Goal: Information Seeking & Learning: Learn about a topic

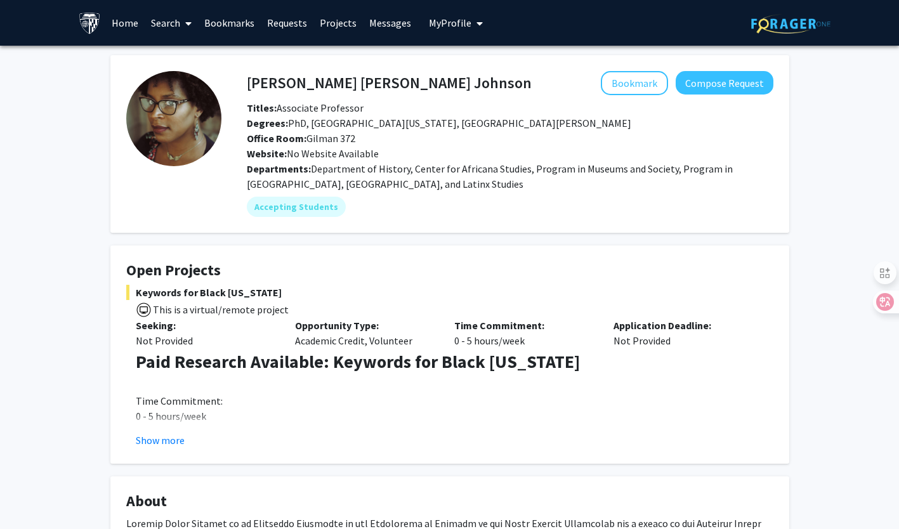
click at [119, 30] on link "Home" at bounding box center [124, 23] width 39 height 44
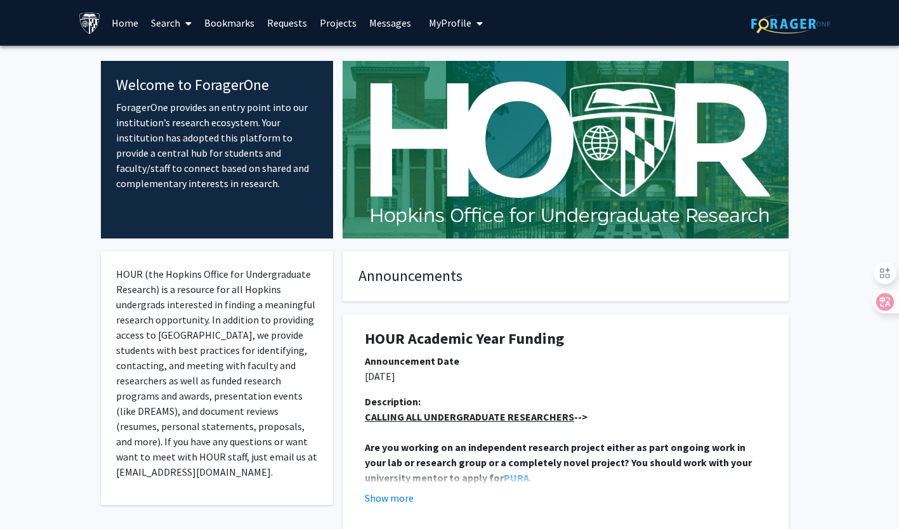
click at [168, 18] on link "Search" at bounding box center [171, 23] width 53 height 44
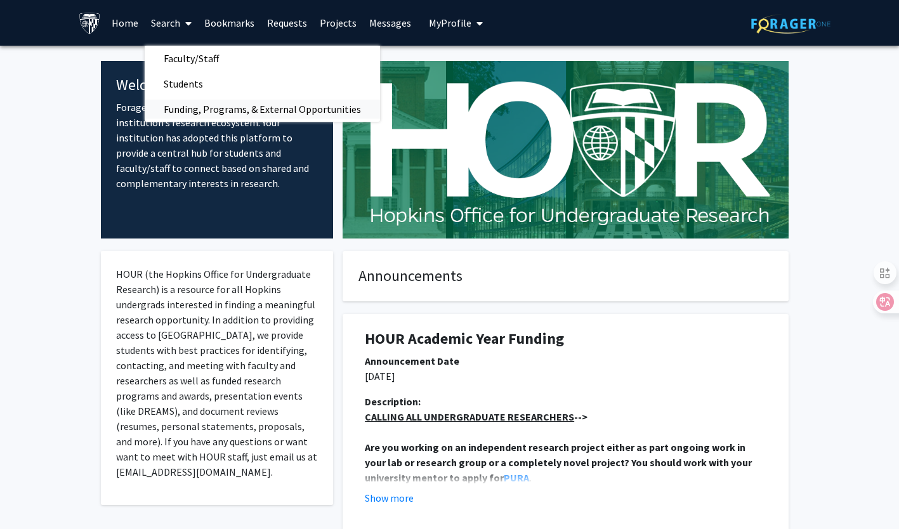
click at [193, 109] on span "Funding, Programs, & External Opportunities" at bounding box center [262, 108] width 235 height 25
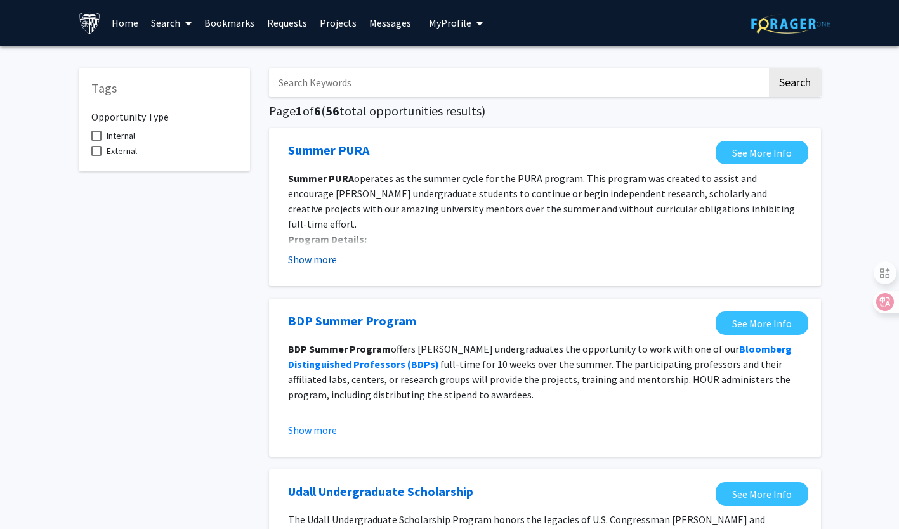
click at [305, 258] on button "Show more" at bounding box center [312, 259] width 49 height 15
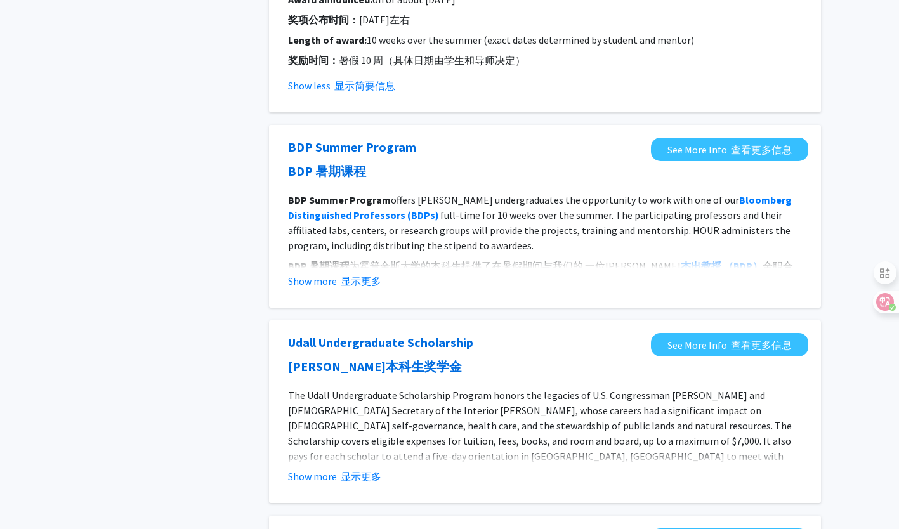
scroll to position [486, 0]
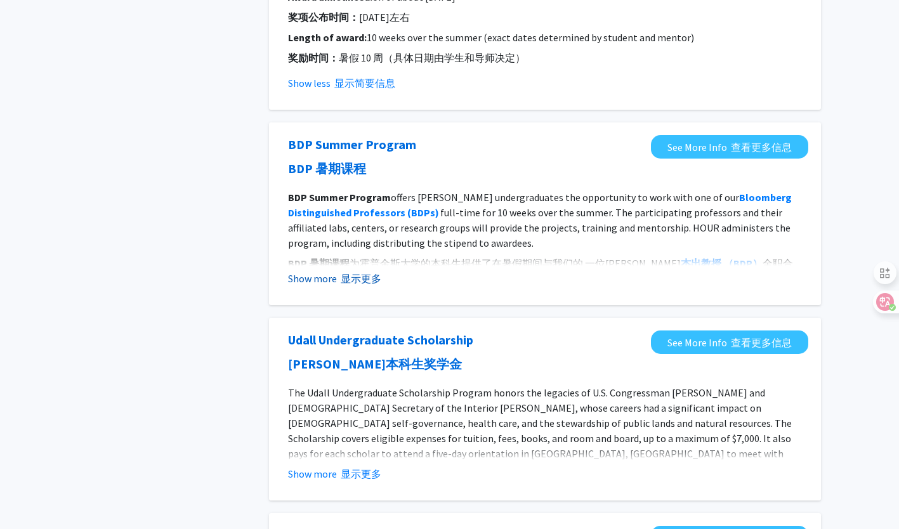
click at [365, 272] on font "显示更多" at bounding box center [361, 278] width 41 height 13
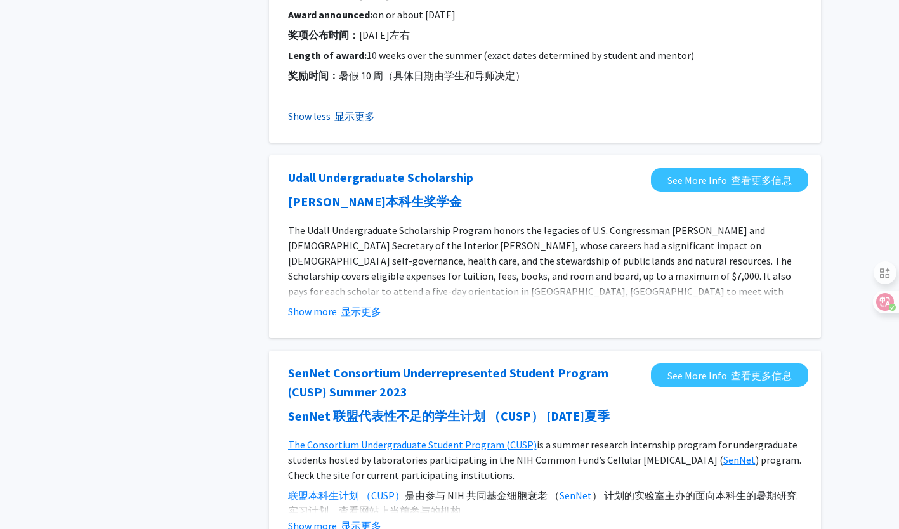
scroll to position [1075, 0]
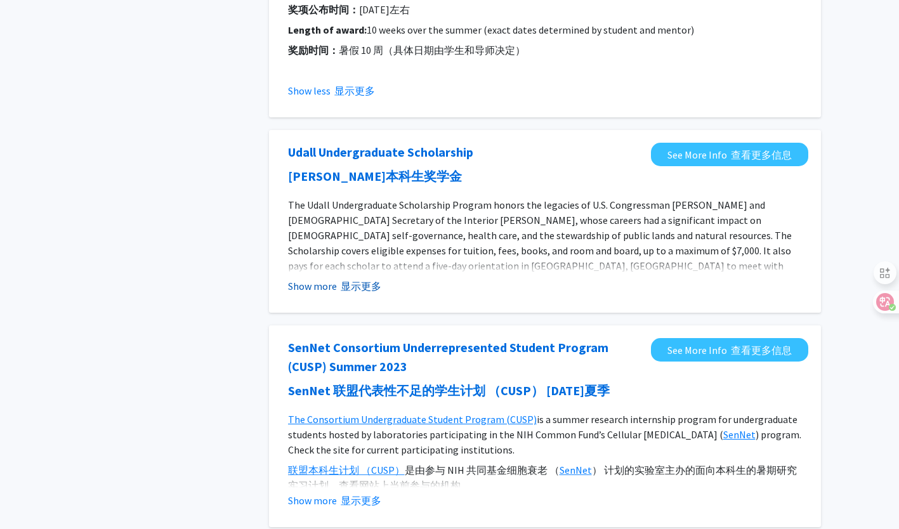
click at [361, 289] on font "显示更多" at bounding box center [361, 286] width 41 height 13
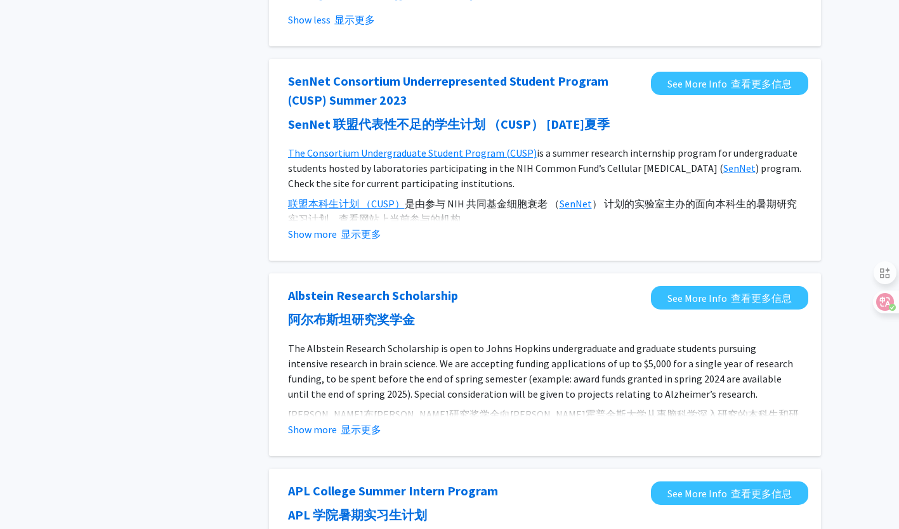
scroll to position [1571, 0]
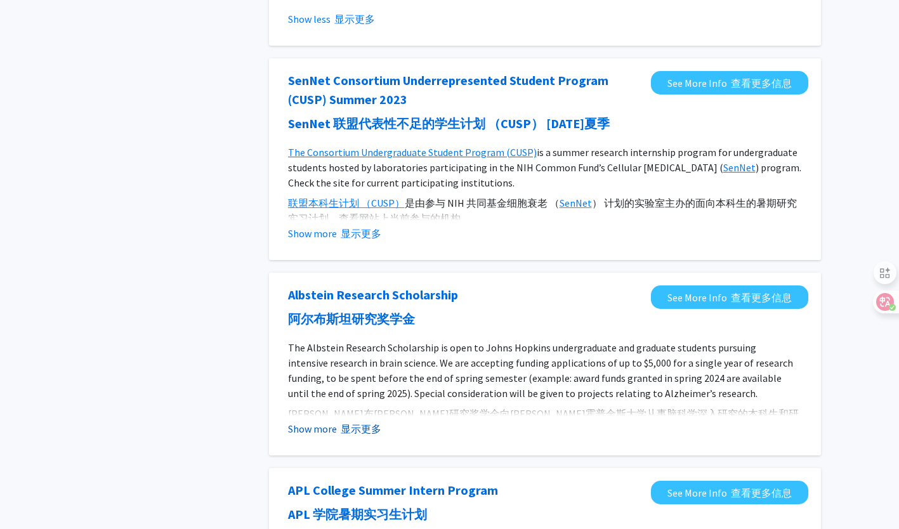
click at [347, 423] on font "显示更多" at bounding box center [361, 429] width 41 height 13
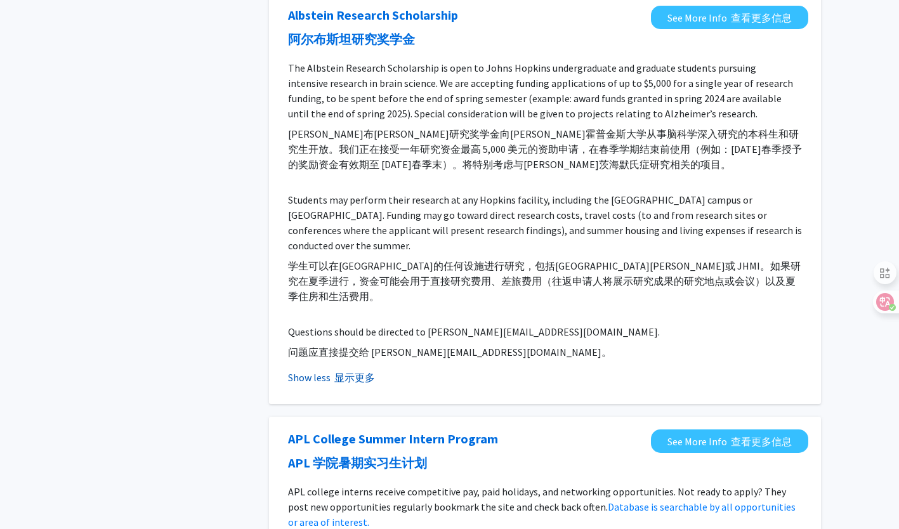
scroll to position [2036, 0]
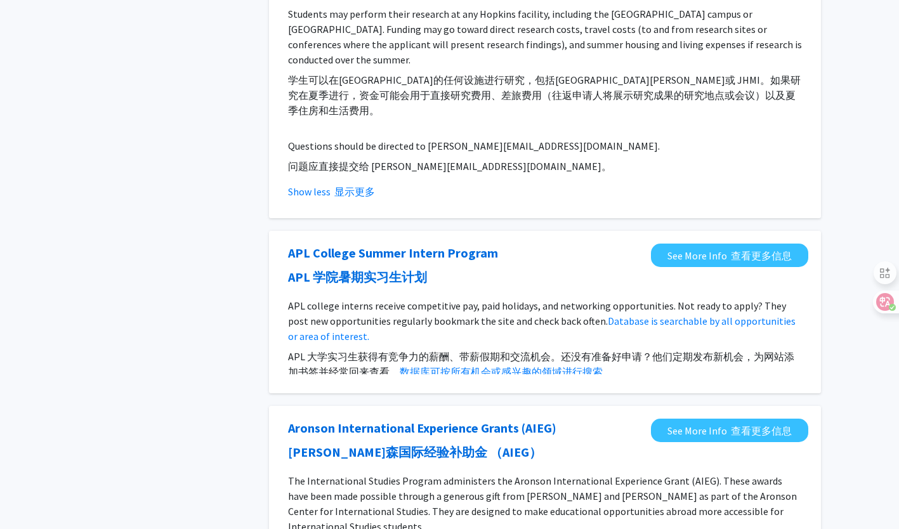
click at [353, 298] on p "APL college interns receive competitive pay, paid holidays, and networking oppo…" at bounding box center [545, 341] width 514 height 86
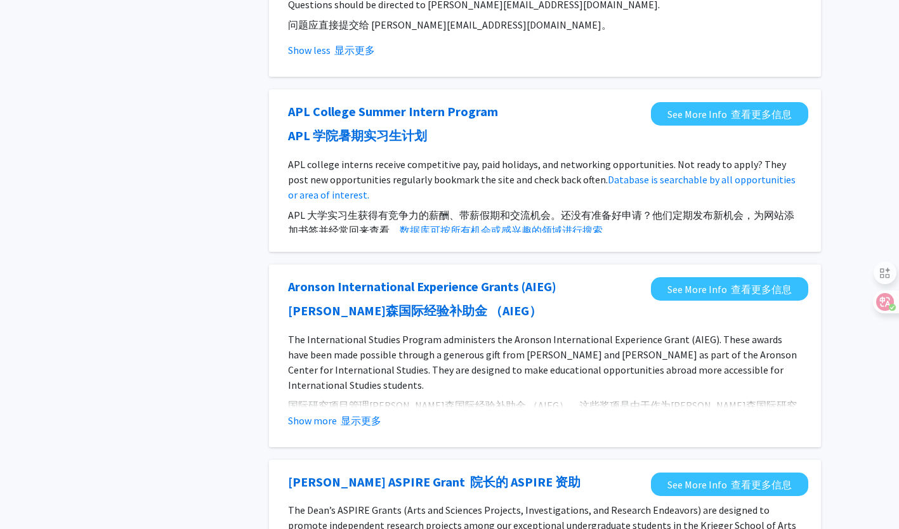
scroll to position [2180, 0]
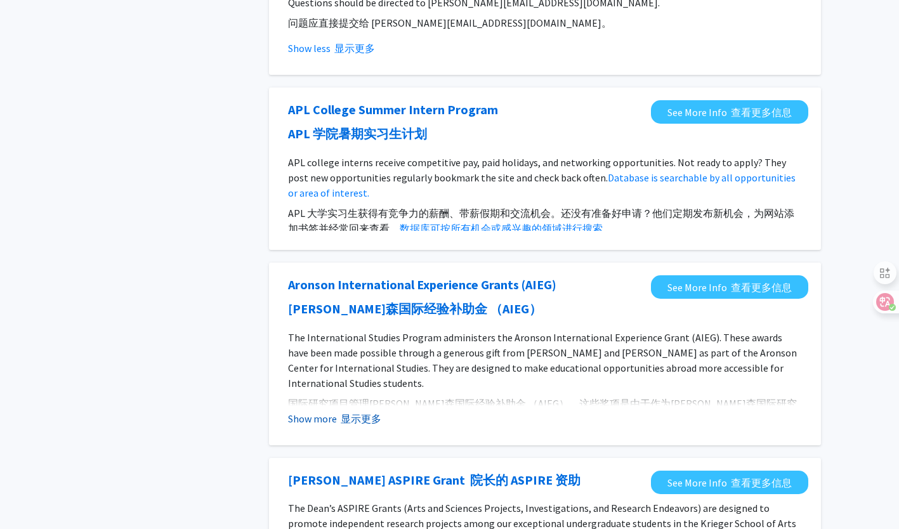
click at [353, 412] on font "显示更多" at bounding box center [361, 418] width 41 height 13
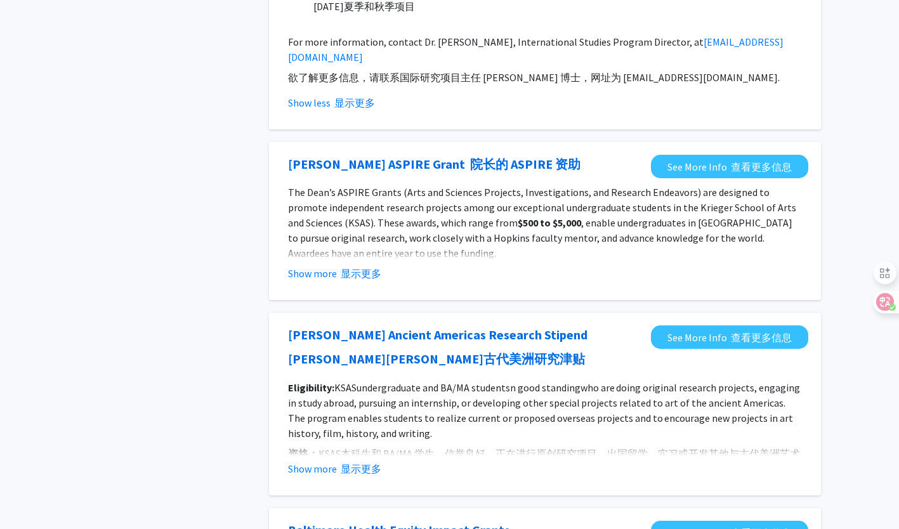
scroll to position [3011, 0]
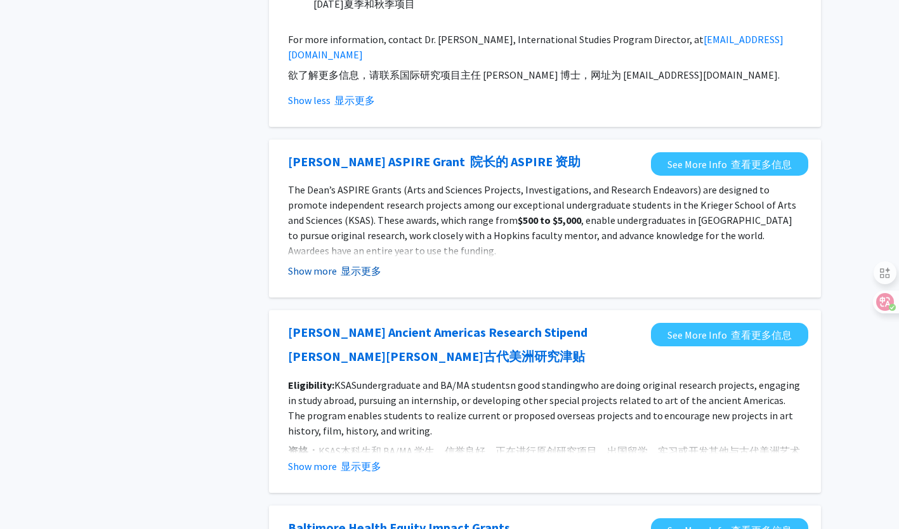
click at [346, 265] on font "显示更多" at bounding box center [361, 271] width 41 height 13
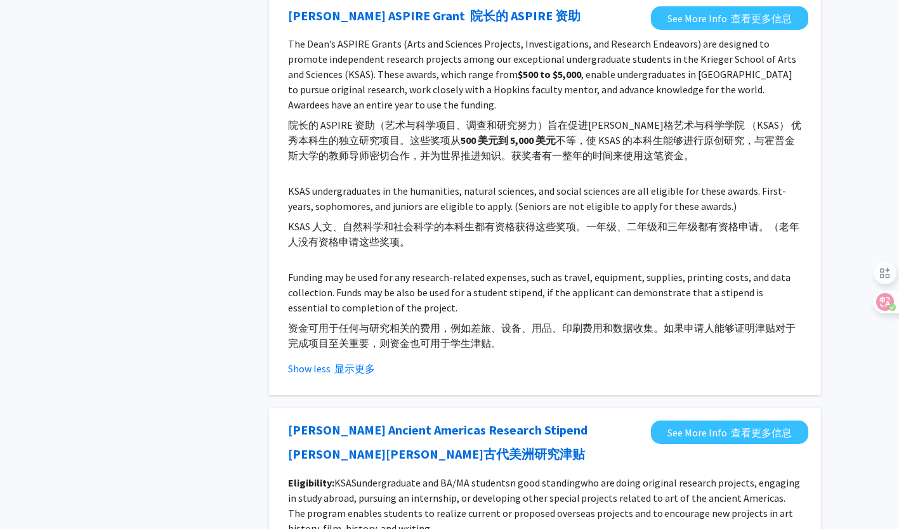
scroll to position [3165, 0]
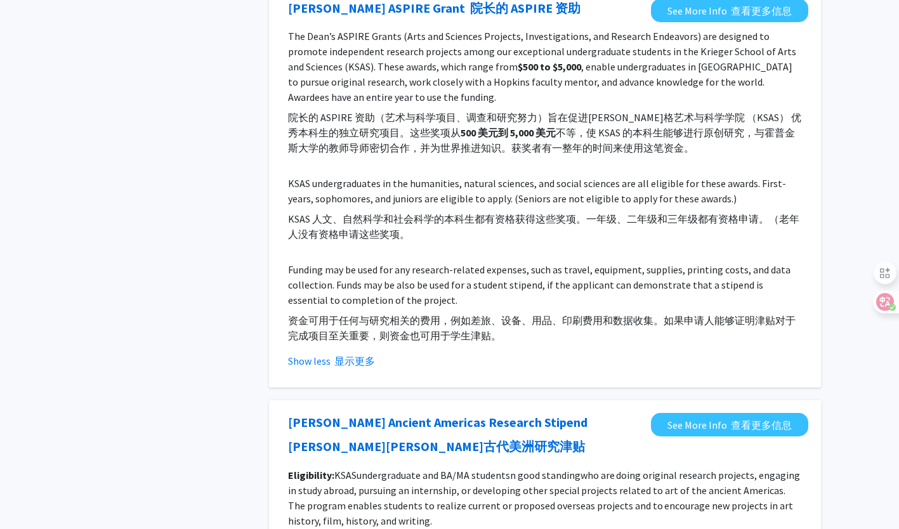
drag, startPoint x: 359, startPoint y: 277, endPoint x: 354, endPoint y: 287, distance: 11.1
click at [354, 353] on button "Show less 显示更多" at bounding box center [331, 360] width 87 height 15
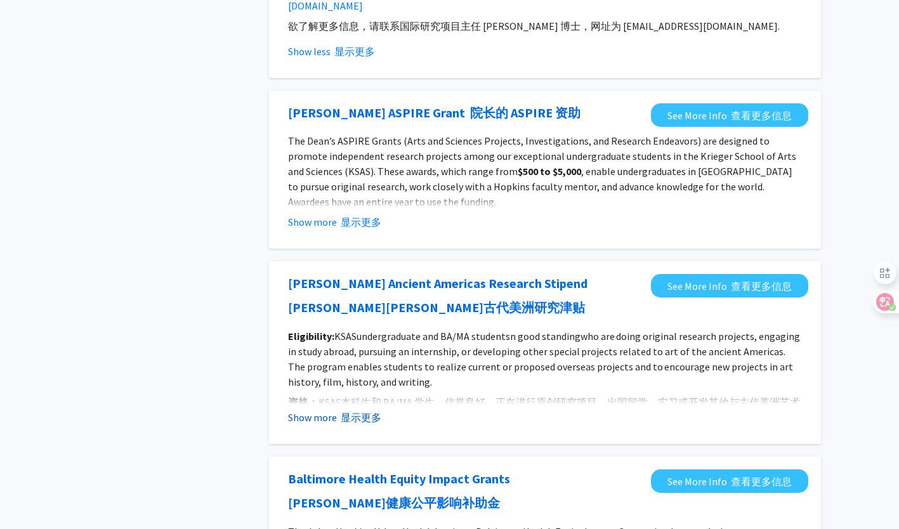
scroll to position [3059, 0]
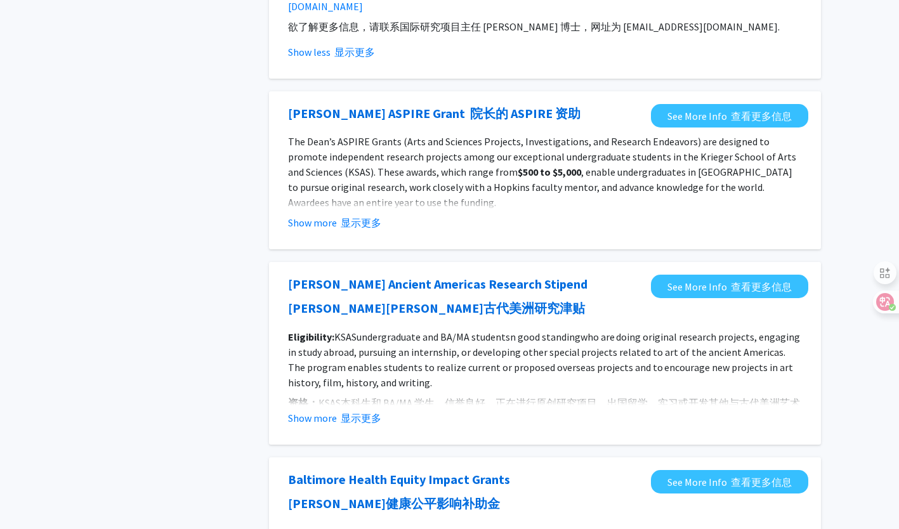
click at [357, 155] on fg-opportunity "Dean’s ASPIRE Grant 院长的 ASPIRE 资助 See More Info 查看更多信息 The Dean’s ASPIRE Grants…" at bounding box center [545, 170] width 527 height 133
click at [361, 216] on font "显示更多" at bounding box center [361, 222] width 41 height 13
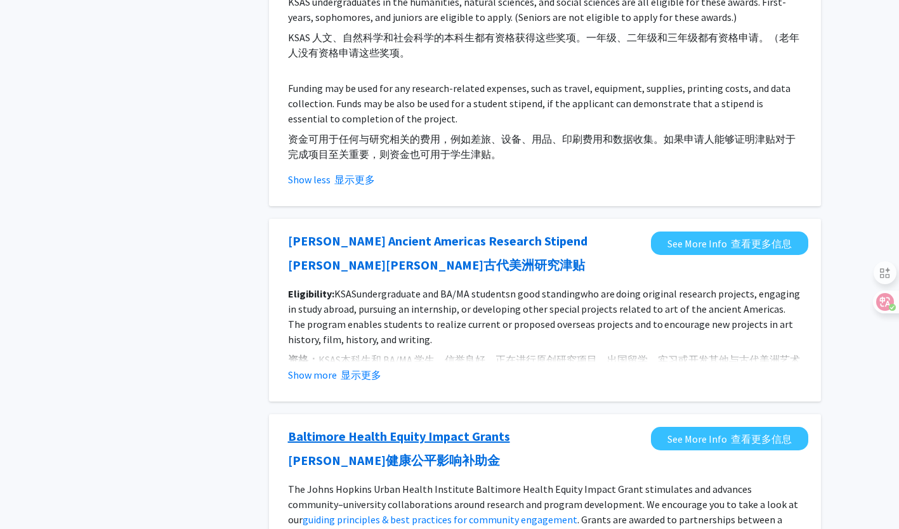
scroll to position [3456, 0]
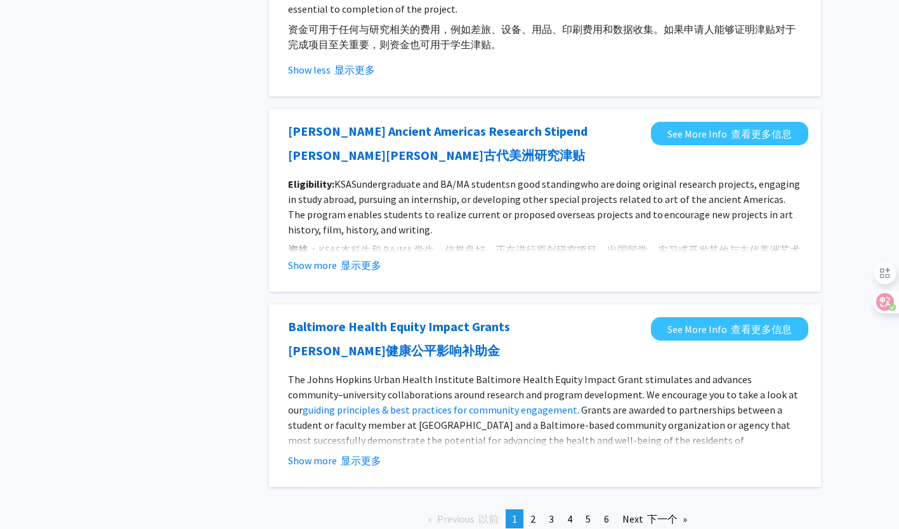
click at [363, 376] on fg-read-more "The Johns Hopkins Urban Health Institute Baltimore Health Equity Impact Grant s…" at bounding box center [545, 420] width 514 height 96
click at [359, 454] on font "显示更多" at bounding box center [361, 460] width 41 height 13
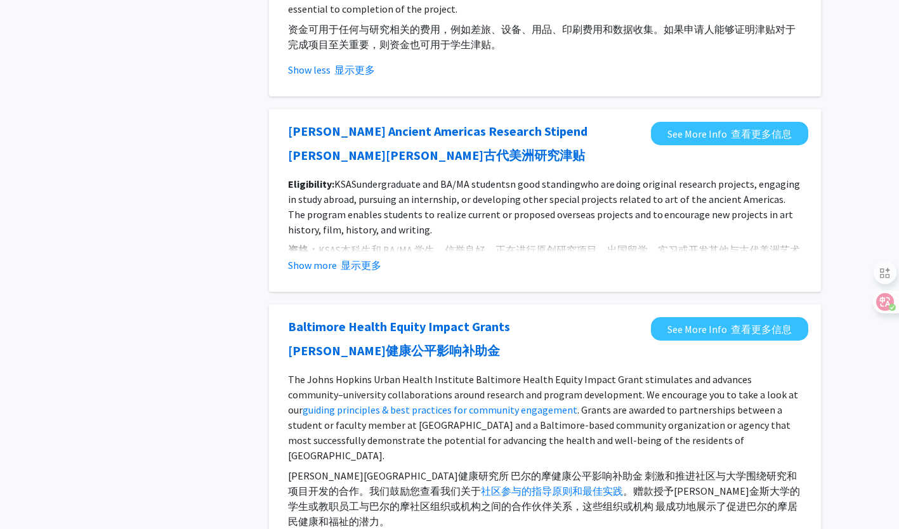
scroll to position [3583, 0]
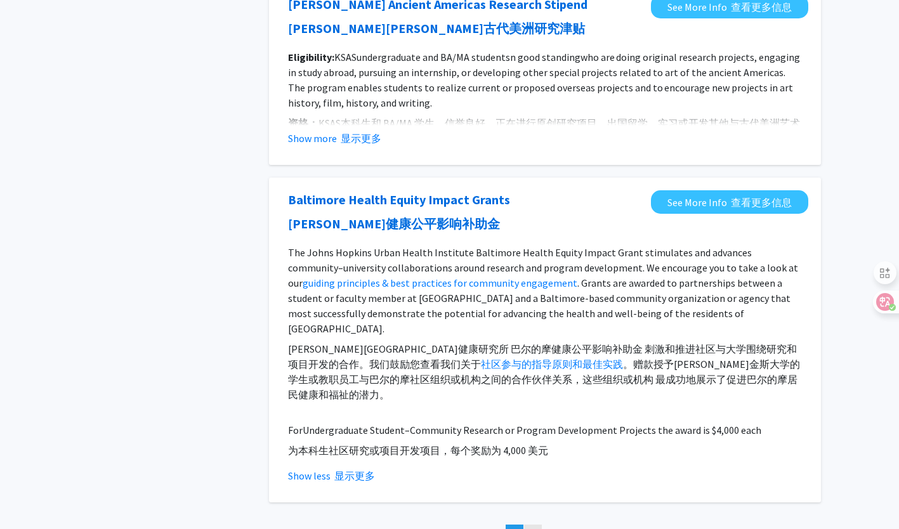
click at [539, 525] on link "page 2" at bounding box center [533, 534] width 18 height 19
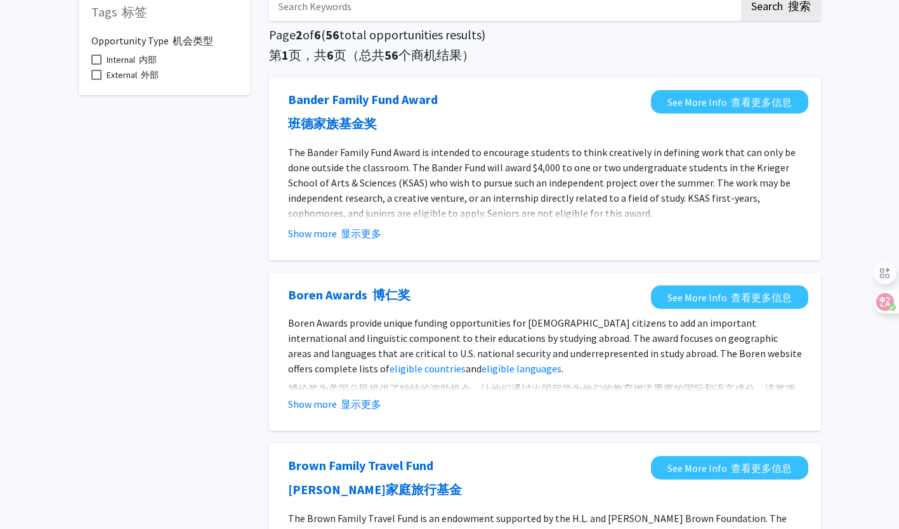
scroll to position [71, 0]
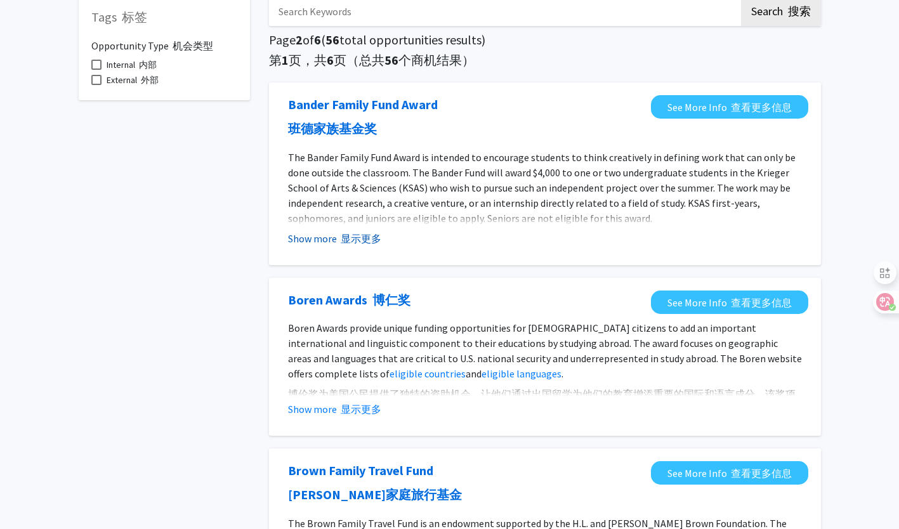
click at [377, 241] on font "显示更多" at bounding box center [361, 238] width 41 height 13
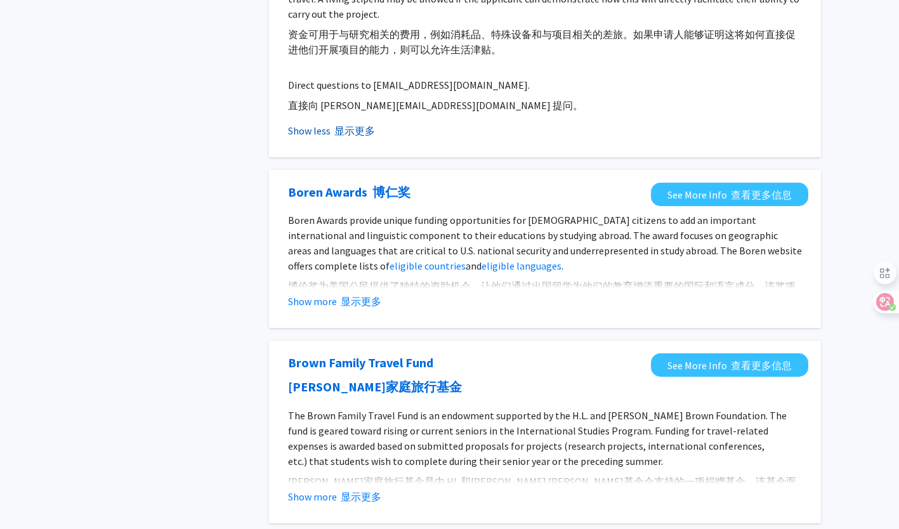
scroll to position [412, 0]
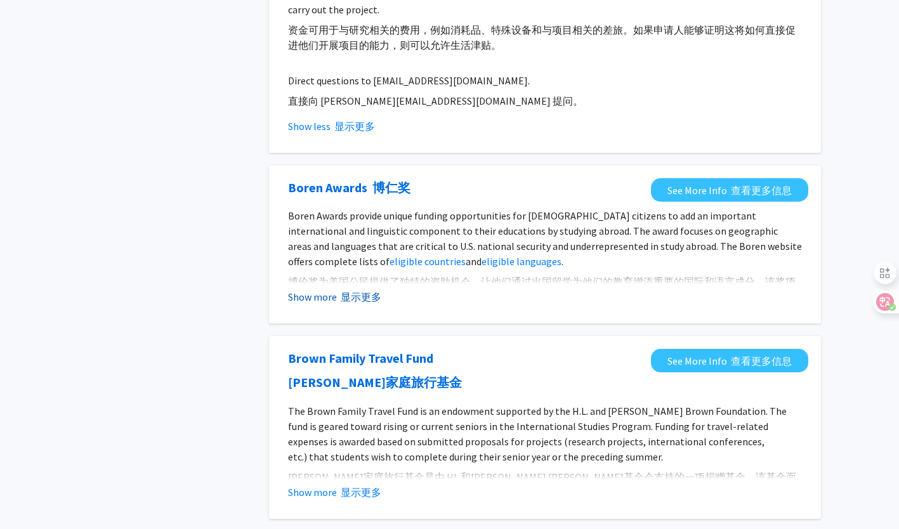
click at [366, 299] on font "显示更多" at bounding box center [361, 297] width 41 height 13
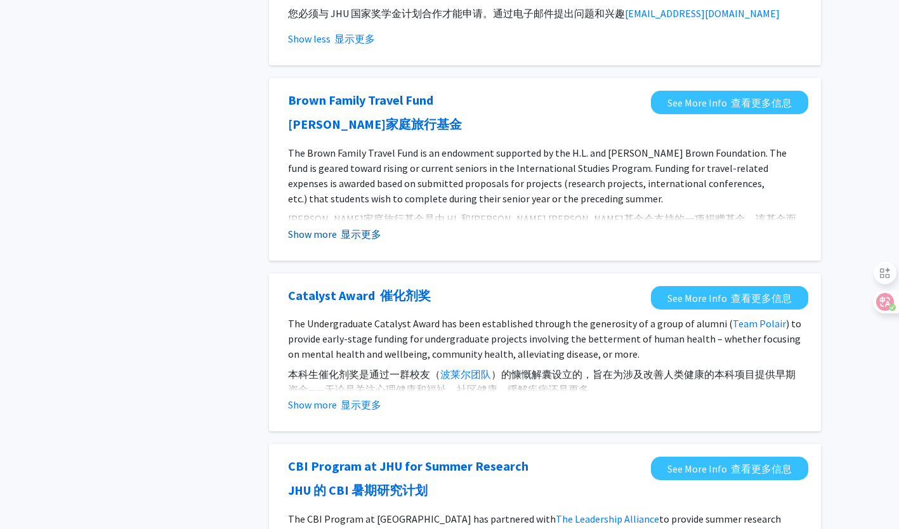
scroll to position [1005, 0]
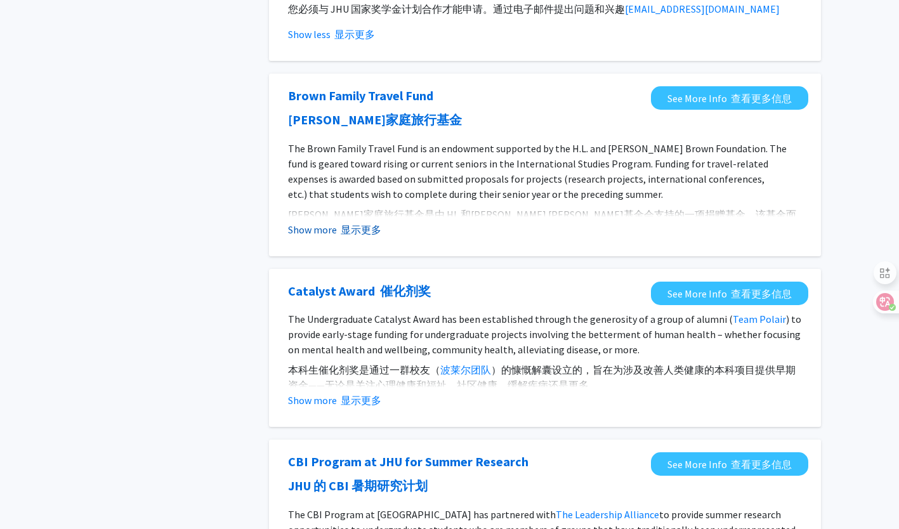
click at [372, 223] on font "显示更多" at bounding box center [361, 229] width 41 height 13
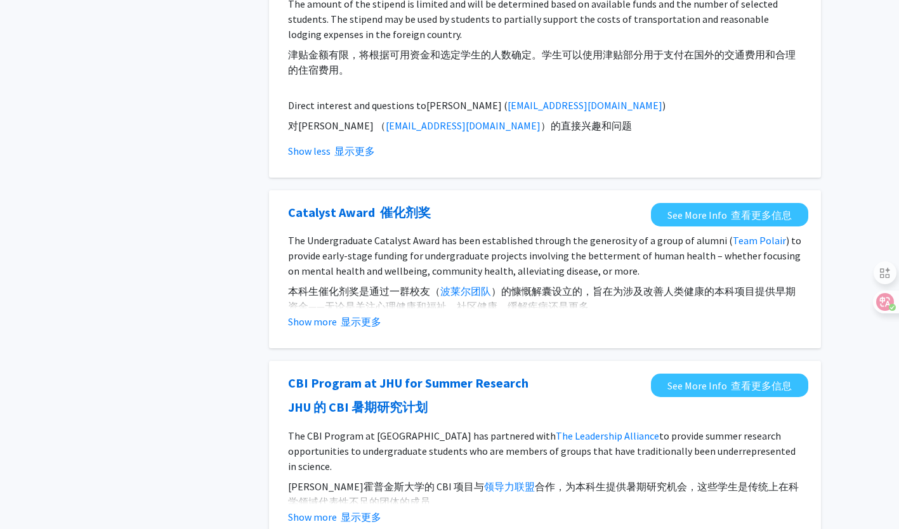
scroll to position [1515, 0]
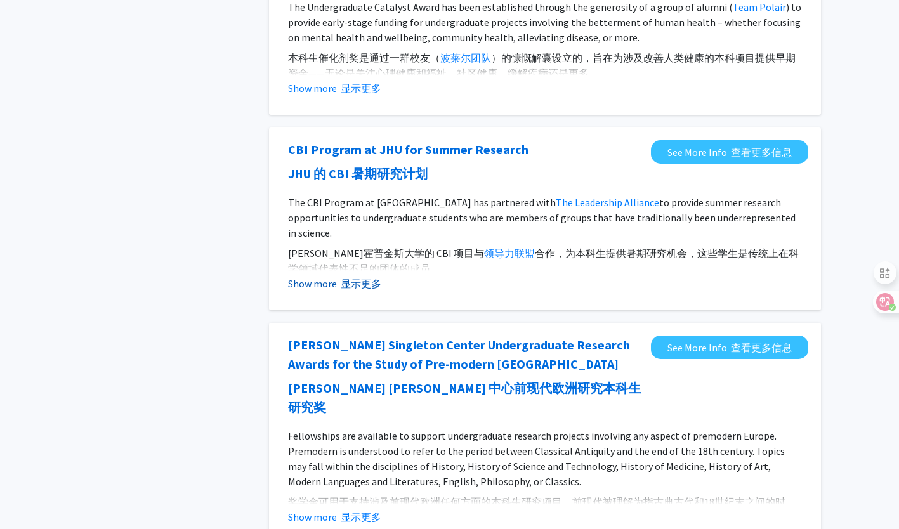
click at [362, 277] on font "显示更多" at bounding box center [361, 283] width 41 height 13
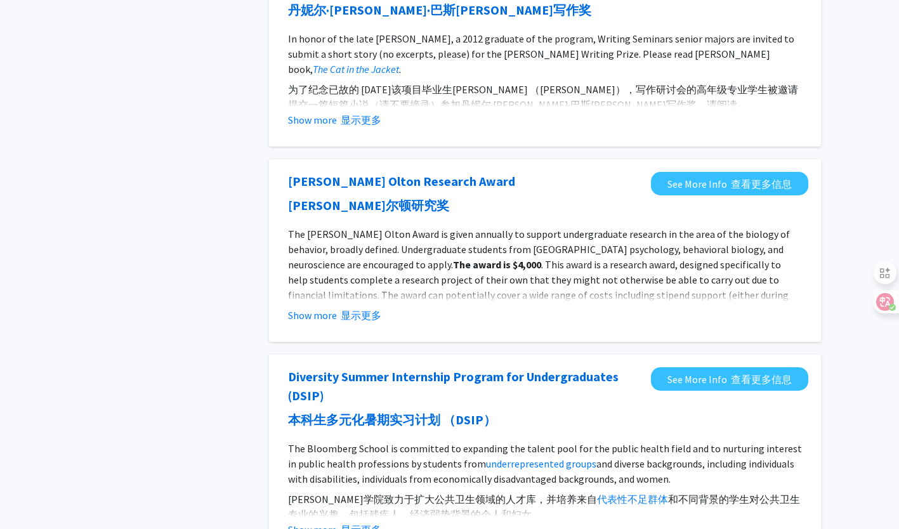
scroll to position [2637, 0]
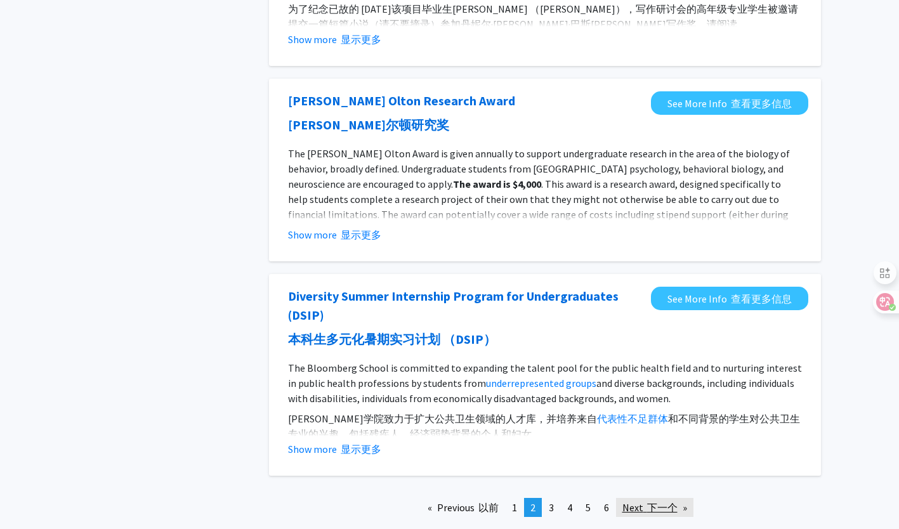
click at [664, 501] on font "下一个" at bounding box center [662, 507] width 30 height 13
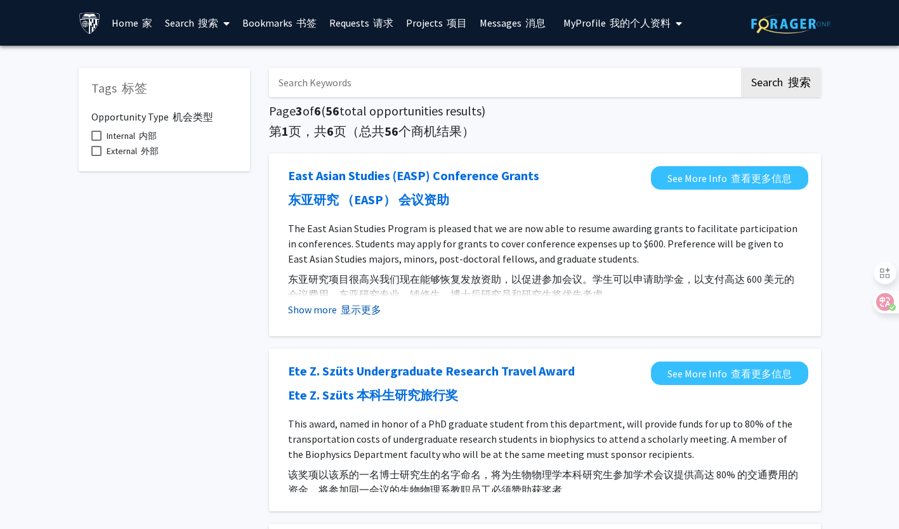
click at [367, 308] on font "显示更多" at bounding box center [361, 309] width 41 height 13
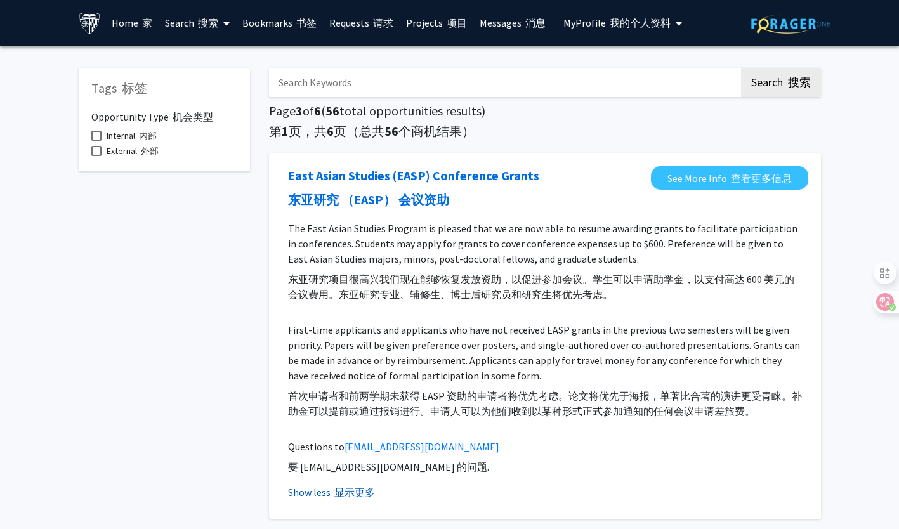
click at [361, 495] on font "显示更多" at bounding box center [354, 492] width 41 height 13
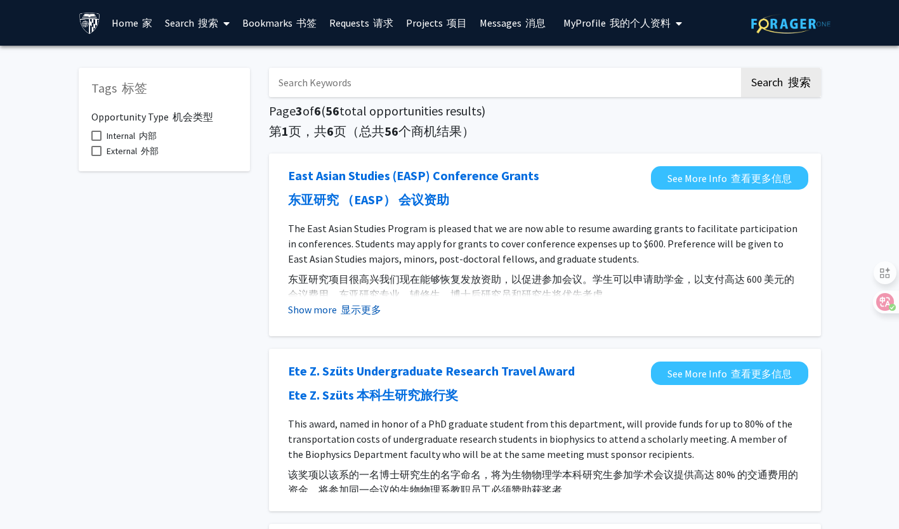
click at [353, 306] on font "显示更多" at bounding box center [361, 309] width 41 height 13
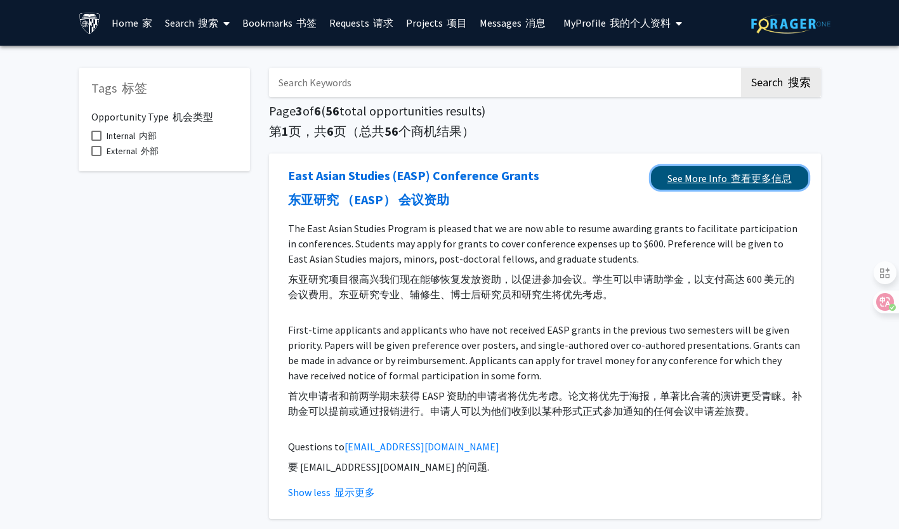
click at [762, 181] on font "查看更多信息" at bounding box center [761, 178] width 61 height 13
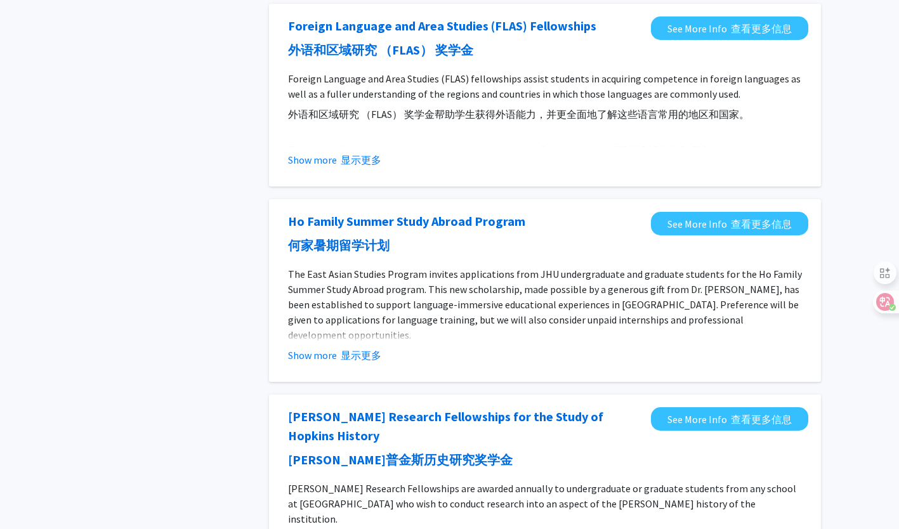
scroll to position [704, 0]
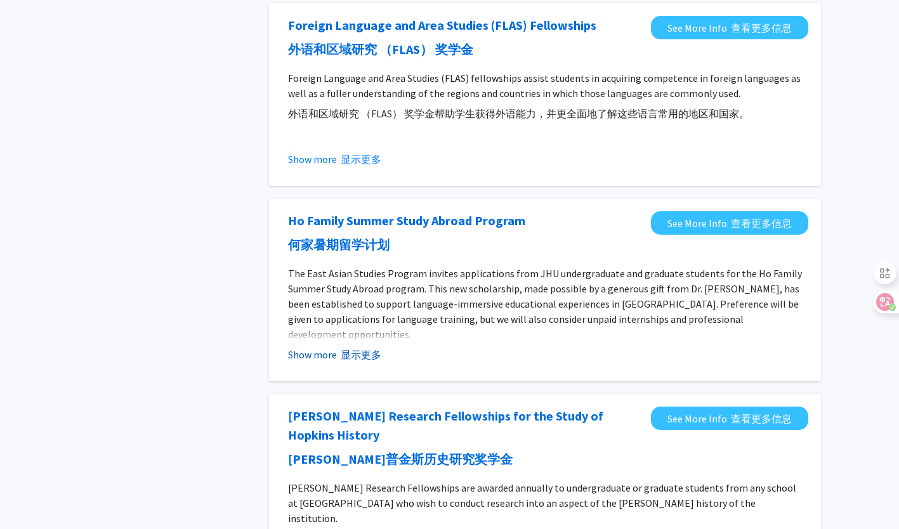
click at [353, 355] on font "显示更多" at bounding box center [361, 354] width 41 height 13
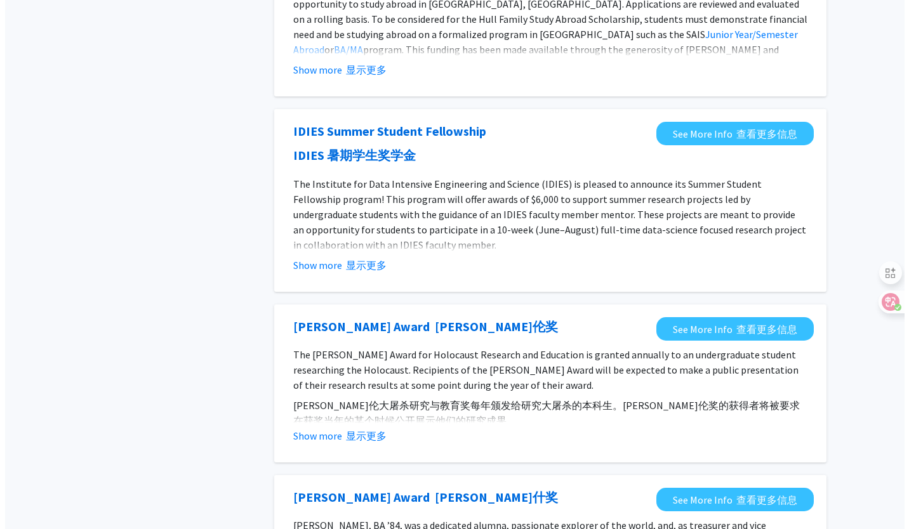
scroll to position [0, 0]
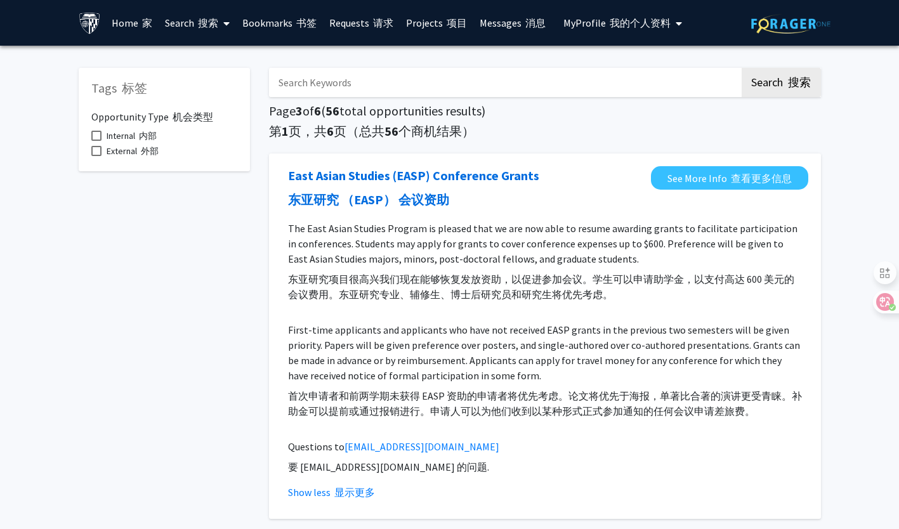
click at [372, 83] on input "Search Keywords" at bounding box center [505, 82] width 473 height 29
click at [741, 68] on button "Search 搜索" at bounding box center [781, 82] width 80 height 29
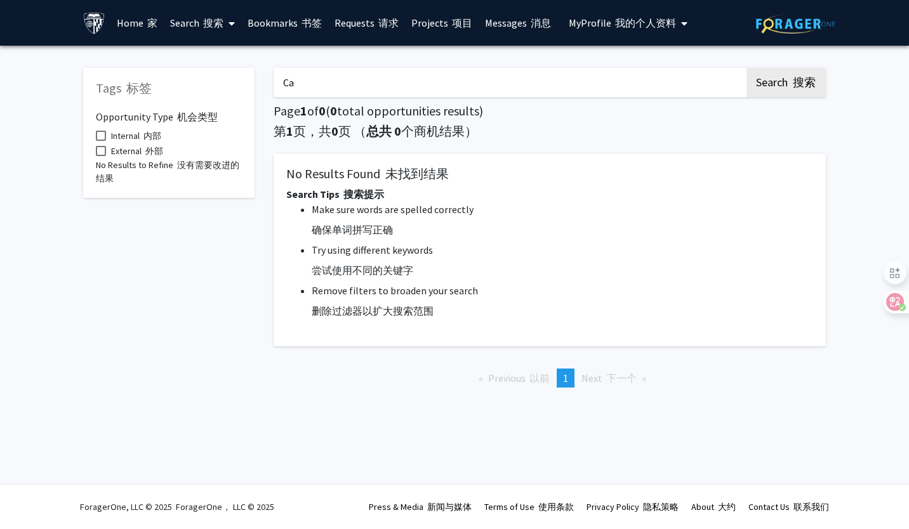
type input "C"
type input "Business"
click at [746, 68] on button "Search 搜索" at bounding box center [786, 82] width 80 height 29
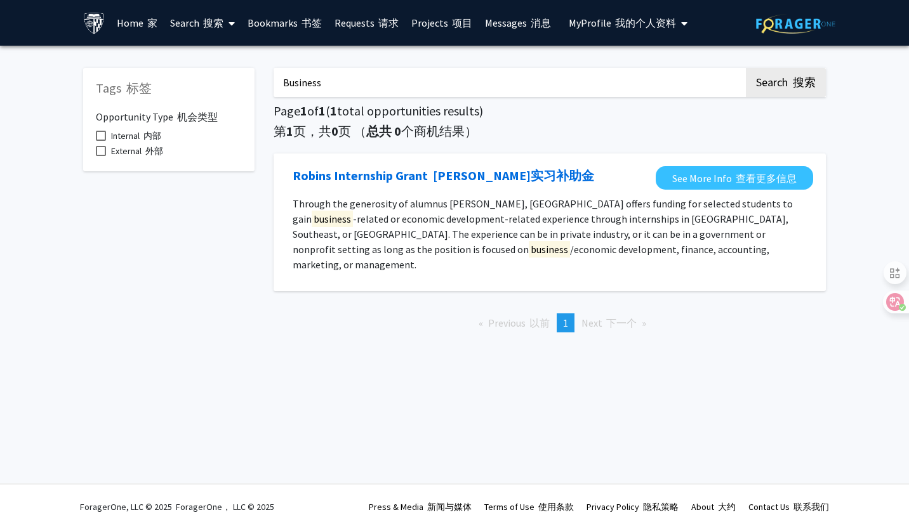
click at [387, 234] on p "Through the generosity of alumnus Charles Robins, Johns Hopkins University offe…" at bounding box center [550, 262] width 514 height 132
click at [721, 182] on link "See More Info 查看更多信息" at bounding box center [734, 177] width 157 height 23
click at [381, 96] on input "Business" at bounding box center [510, 82] width 473 height 29
click at [419, 242] on p "Through the generosity of alumnus Charles Robins, Johns Hopkins University offe…" at bounding box center [550, 262] width 514 height 132
click at [722, 175] on link "See More Info 查看更多信息" at bounding box center [734, 177] width 157 height 23
